Goal: Complete application form

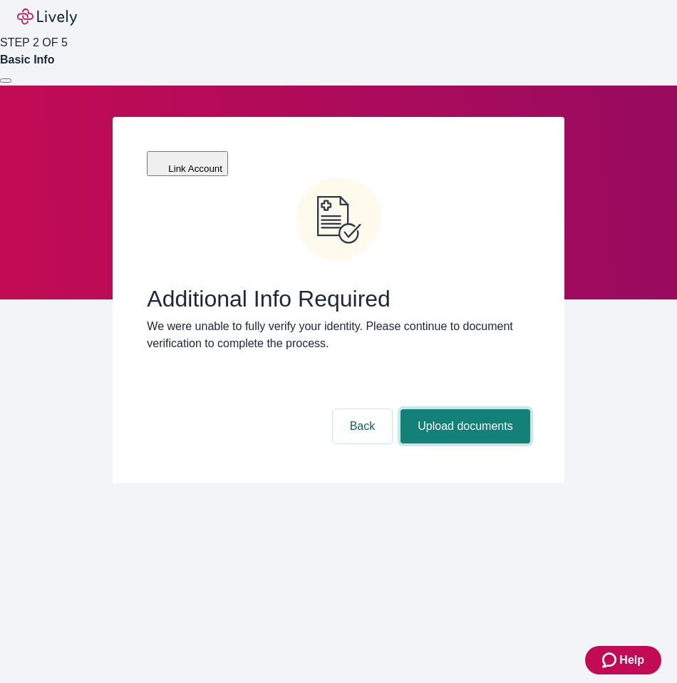
click at [483, 409] on button "Upload documents" at bounding box center [465, 426] width 129 height 34
click at [471, 409] on button "Upload documents" at bounding box center [465, 426] width 129 height 34
click at [452, 409] on button "Upload documents" at bounding box center [465, 426] width 129 height 34
